Goal: Register for event/course

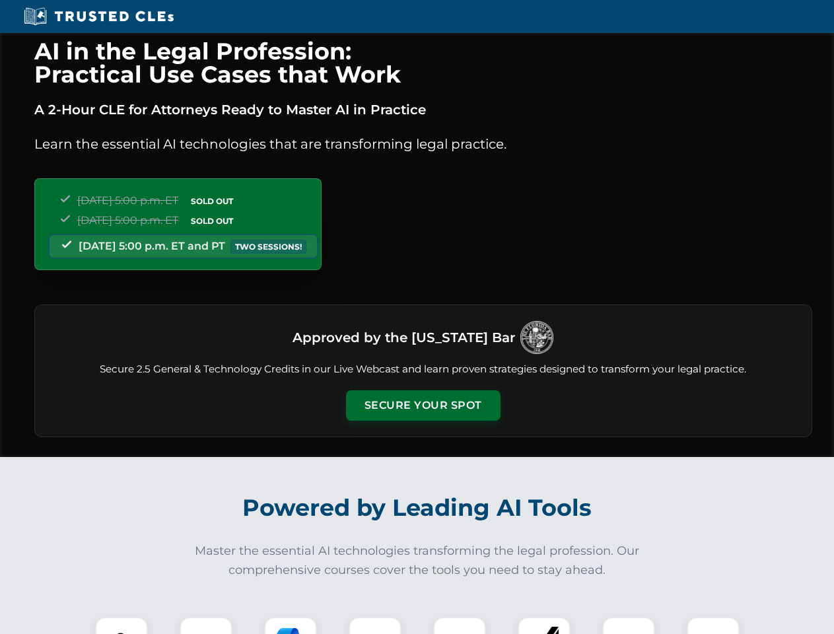
click at [423, 406] on button "Secure Your Spot" at bounding box center [423, 405] width 155 height 30
click at [122, 626] on img at bounding box center [121, 643] width 38 height 38
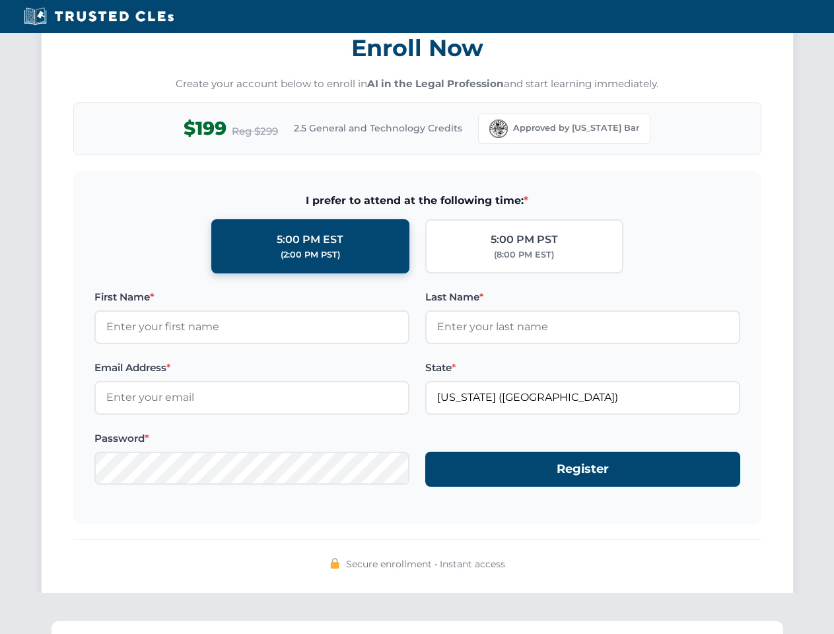
scroll to position [1297, 0]
